Goal: Navigation & Orientation: Understand site structure

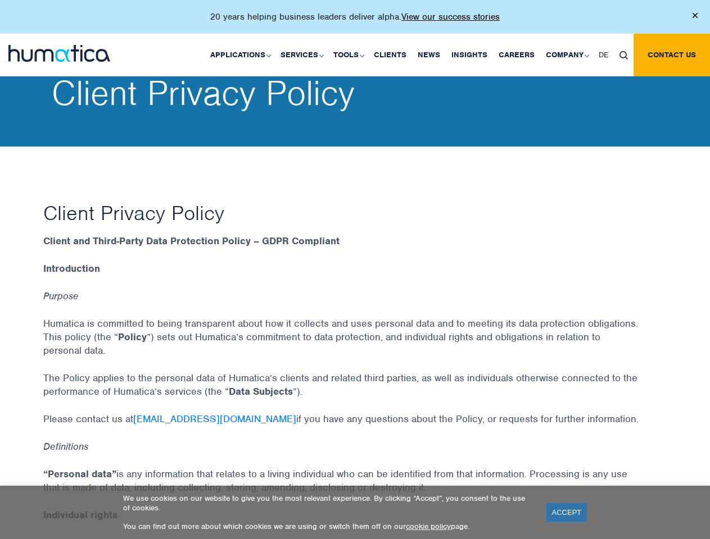
click at [354, 21] on p "20 years helping business leaders deliver alpha. View our success stories" at bounding box center [354, 16] width 289 height 11
click at [243, 54] on link "Applications" at bounding box center [239, 55] width 70 height 43
click at [303, 54] on link "Services" at bounding box center [301, 55] width 53 height 43
click at [350, 54] on link "Tools" at bounding box center [348, 55] width 40 height 43
click at [566, 54] on link "Company" at bounding box center [566, 55] width 53 height 43
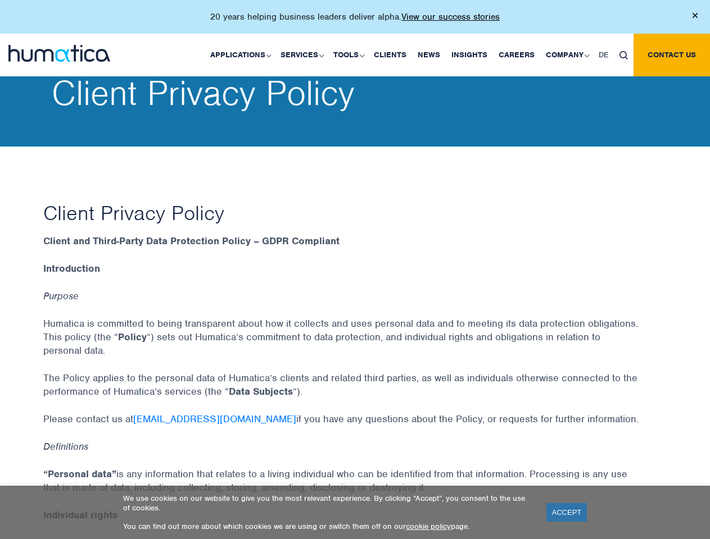
click at [623, 54] on img at bounding box center [623, 55] width 8 height 8
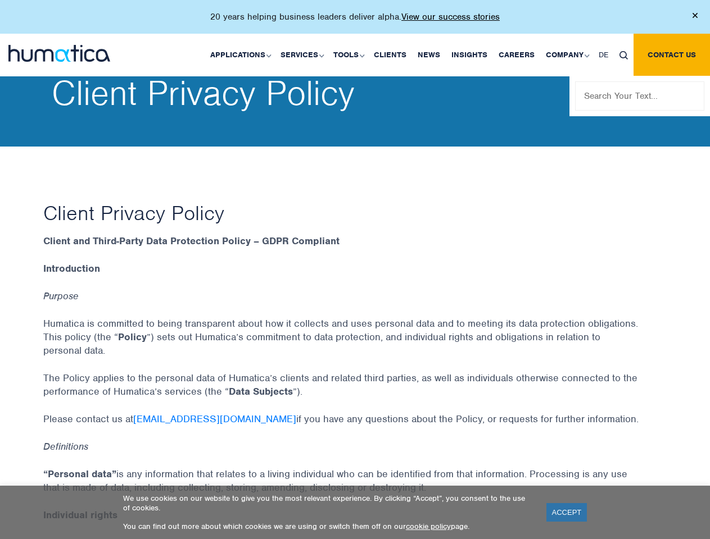
click at [566, 512] on link "ACCEPT" at bounding box center [566, 512] width 41 height 19
